Goal: Find specific page/section: Find specific page/section

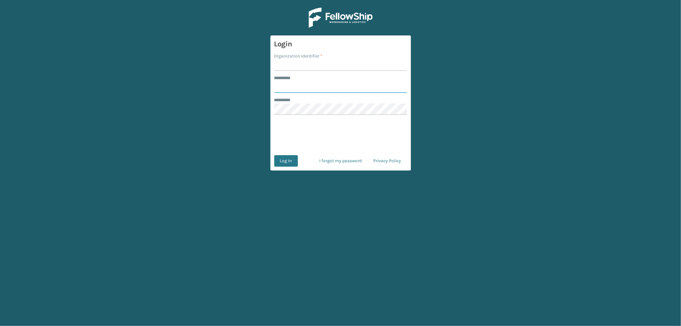
type input "*********"
click at [295, 63] on input "Organization Identifier *" at bounding box center [340, 65] width 133 height 12
type input "OAK"
click at [289, 161] on button "Log In" at bounding box center [286, 161] width 24 height 12
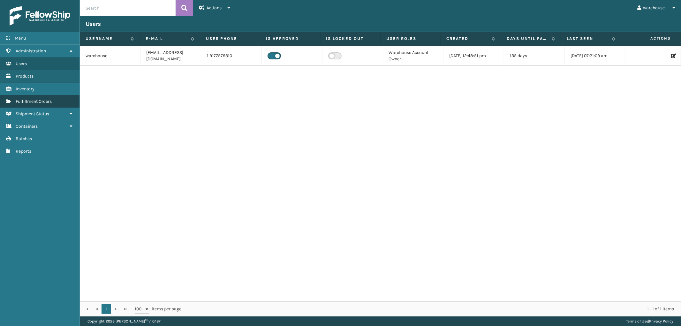
click at [56, 95] on link "Fulfillment Orders" at bounding box center [40, 101] width 80 height 12
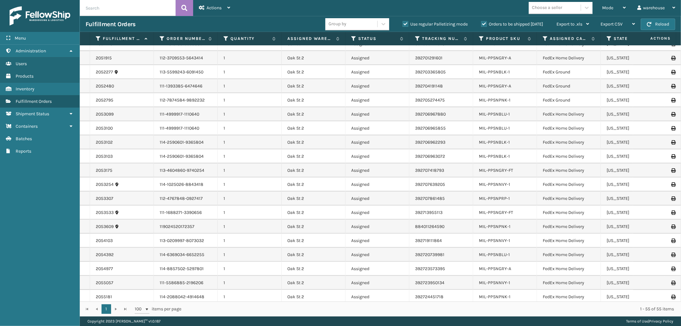
scroll to position [344, 0]
